Goal: Task Accomplishment & Management: Manage account settings

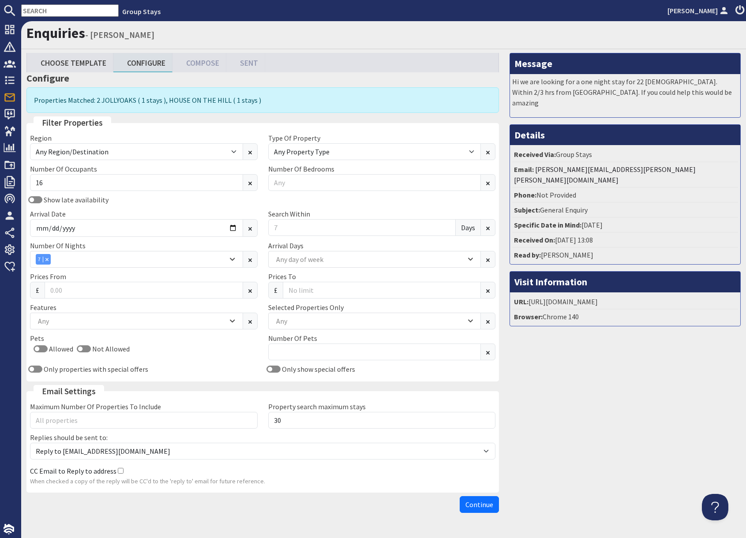
click at [64, 10] on input "text" at bounding box center [69, 10] width 97 height 12
paste input "G1337"
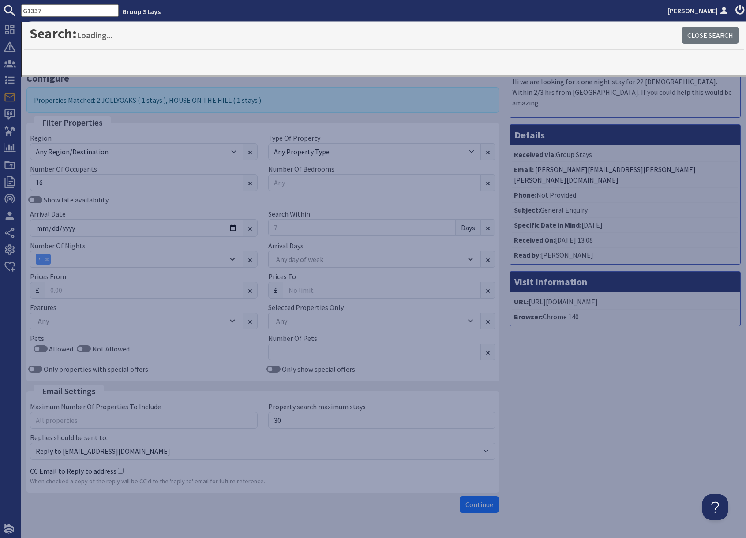
type input "G1337"
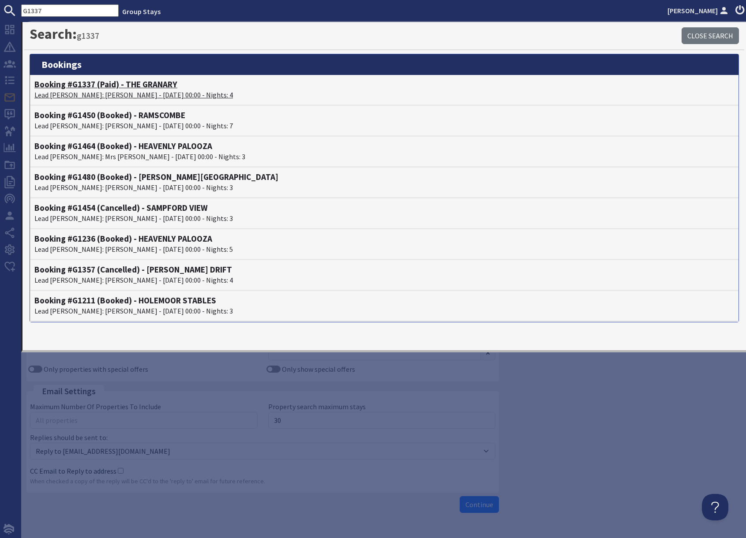
click at [84, 92] on p "Lead [PERSON_NAME]: [PERSON_NAME] - [DATE] 00:00 - Nights: 4" at bounding box center [383, 95] width 699 height 11
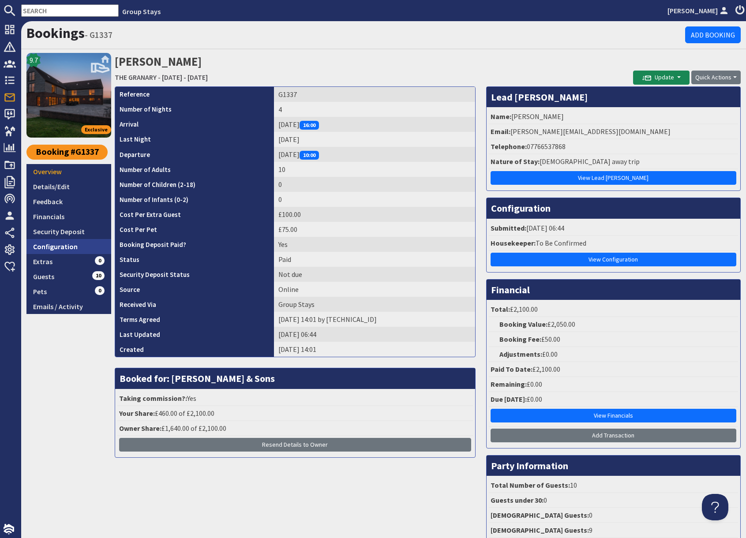
click at [66, 243] on link "Configuration" at bounding box center [68, 246] width 85 height 15
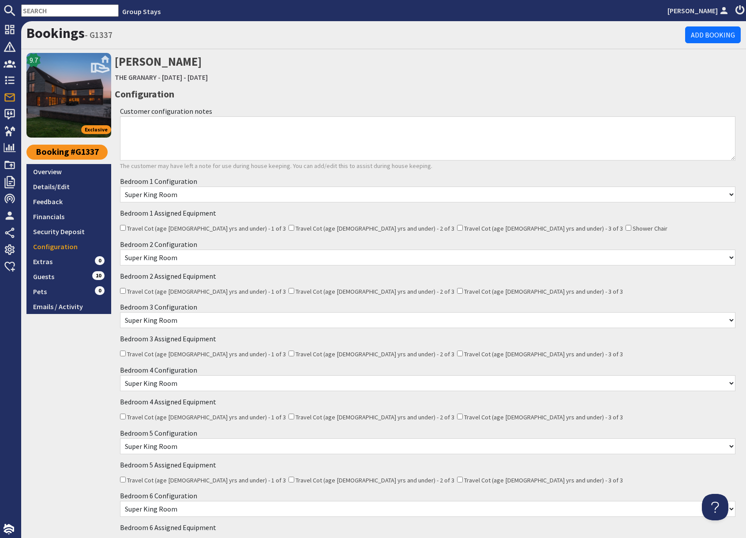
click at [53, 10] on input "text" at bounding box center [69, 10] width 97 height 12
paste input "G1294"
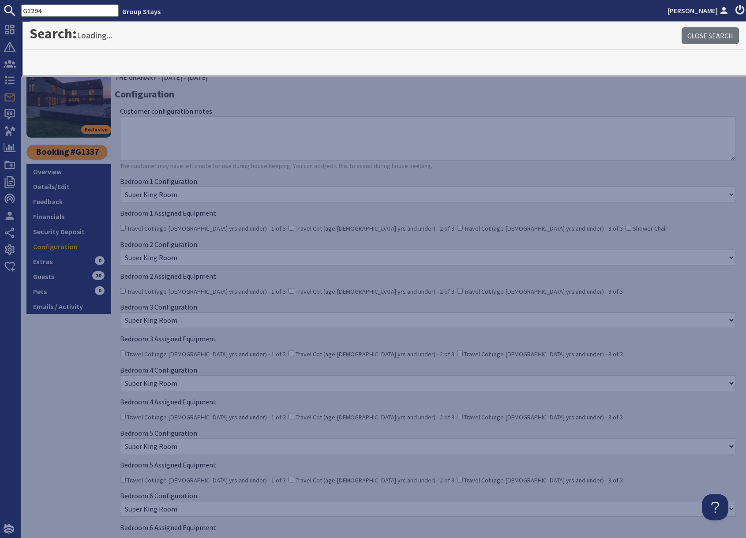
type input "G1294"
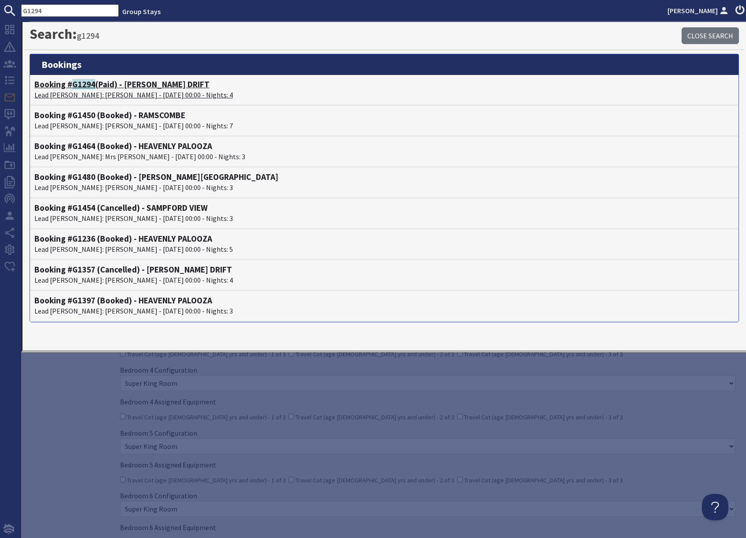
click at [102, 90] on p "Lead [PERSON_NAME]: [PERSON_NAME] - [DATE] 00:00 - Nights: 4" at bounding box center [383, 95] width 699 height 11
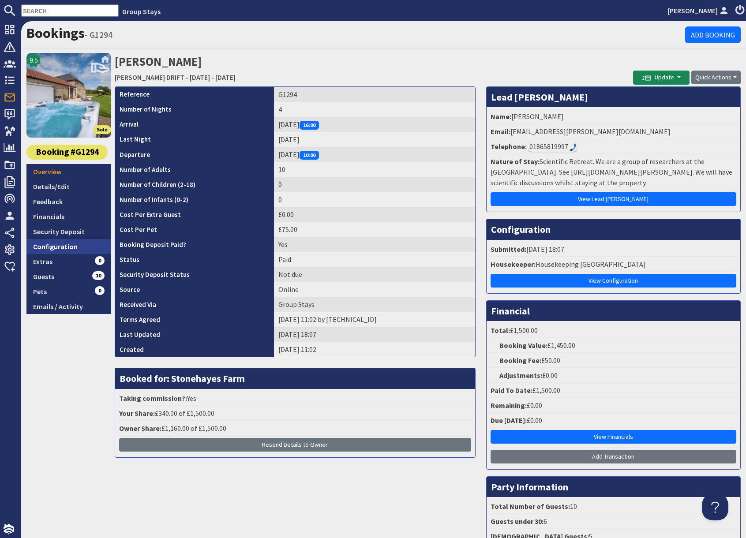
click at [66, 246] on link "Configuration" at bounding box center [68, 246] width 85 height 15
